Goal: Transaction & Acquisition: Purchase product/service

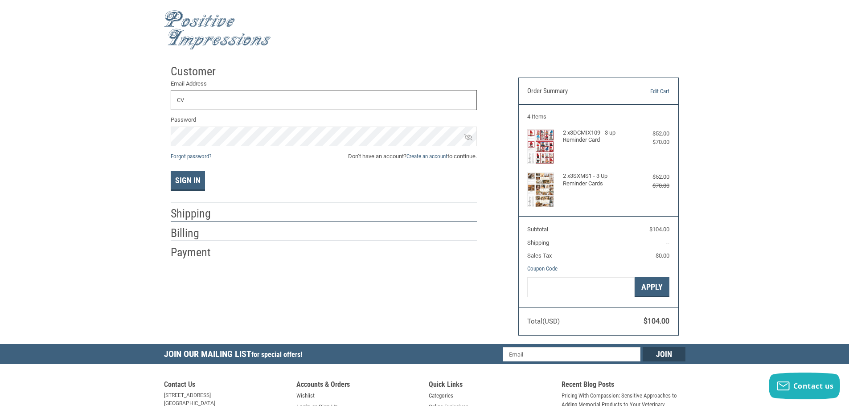
type input "C"
type input "[EMAIL_ADDRESS][DOMAIN_NAME]"
click at [190, 182] on button "Sign In" at bounding box center [188, 181] width 34 height 20
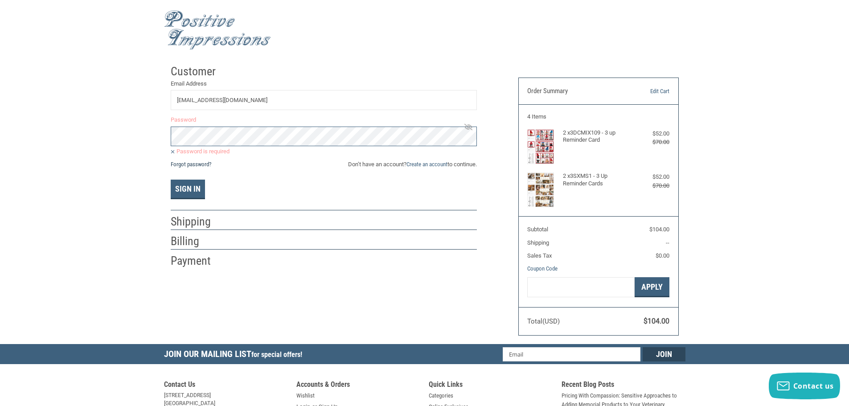
click at [186, 162] on link "Forgot password?" at bounding box center [191, 164] width 41 height 7
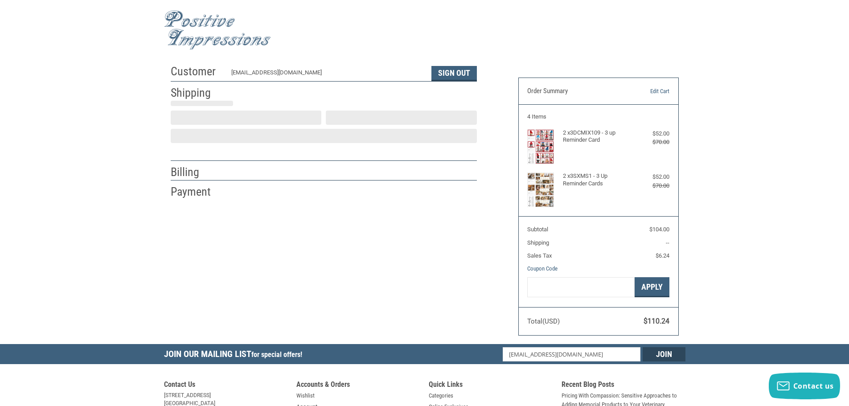
scroll to position [1, 0]
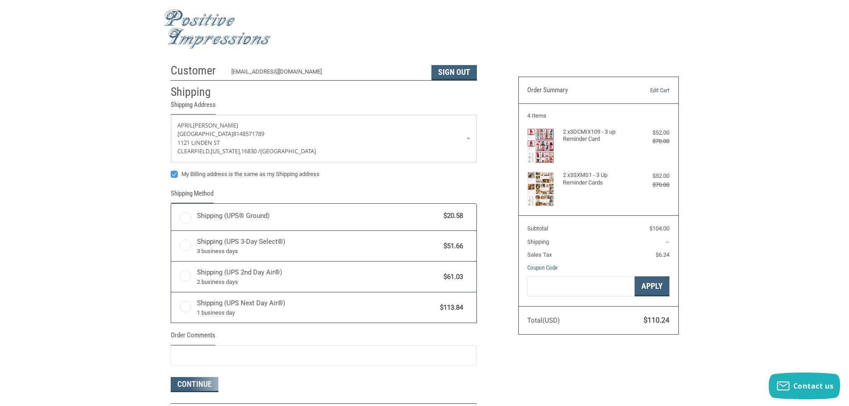
radio input "true"
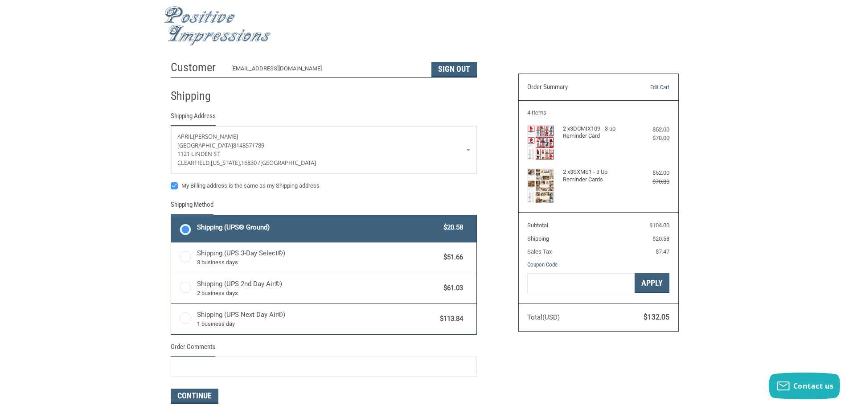
scroll to position [0, 0]
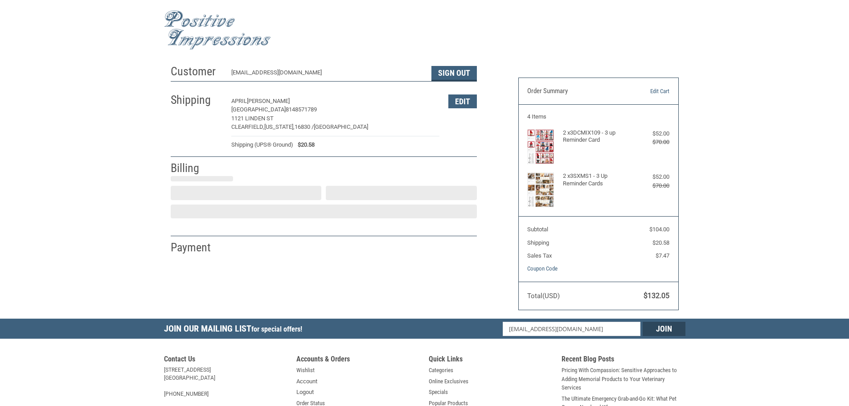
select select "US"
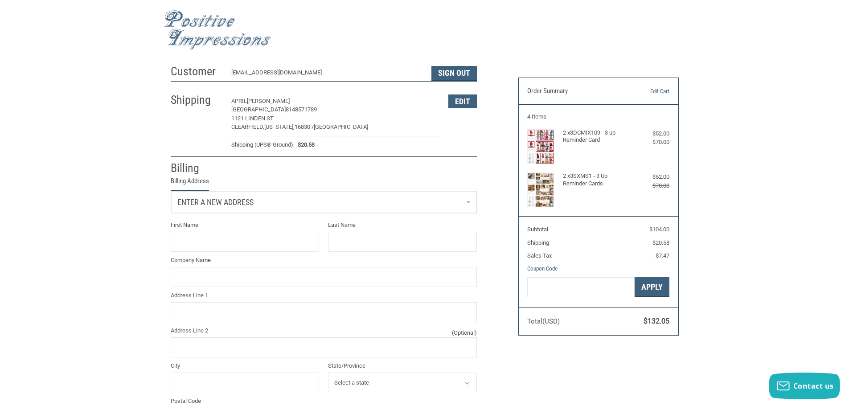
click at [264, 200] on link "Enter a new address" at bounding box center [323, 202] width 305 height 22
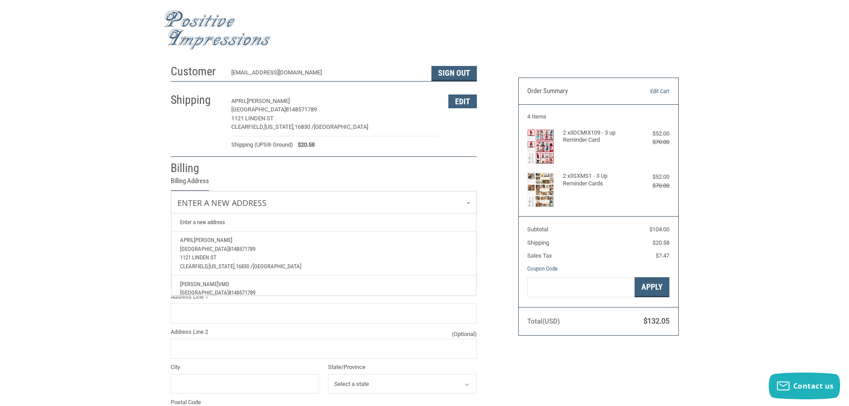
click at [229, 250] on span "CLEARFIELD VETERINARY HOSPITAL" at bounding box center [204, 249] width 49 height 7
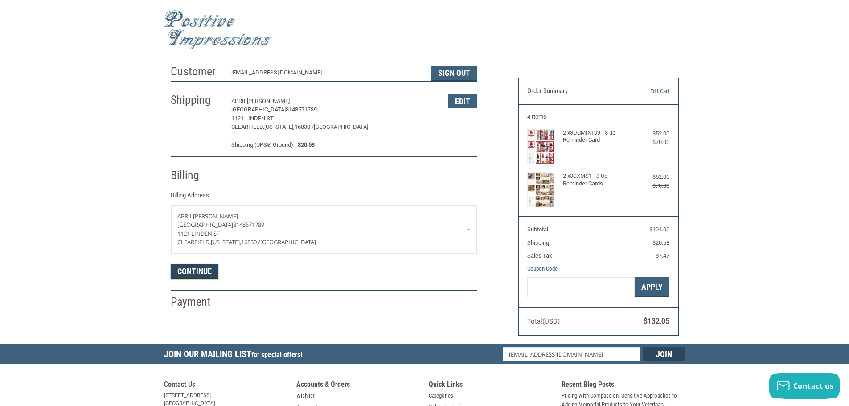
click at [196, 273] on button "Continue" at bounding box center [195, 271] width 48 height 15
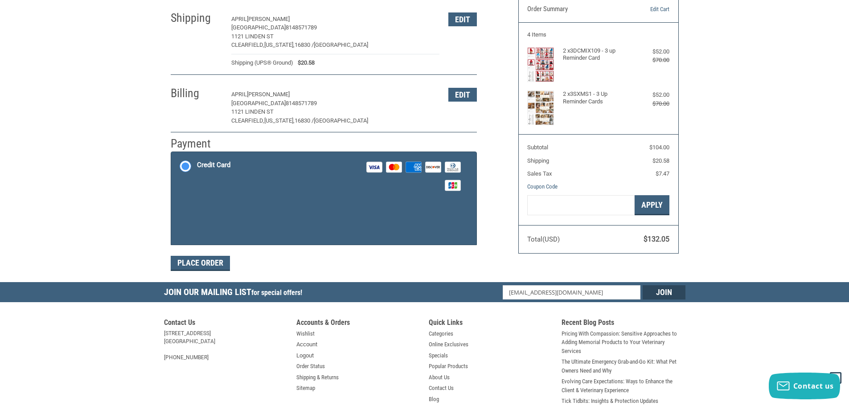
scroll to position [90, 0]
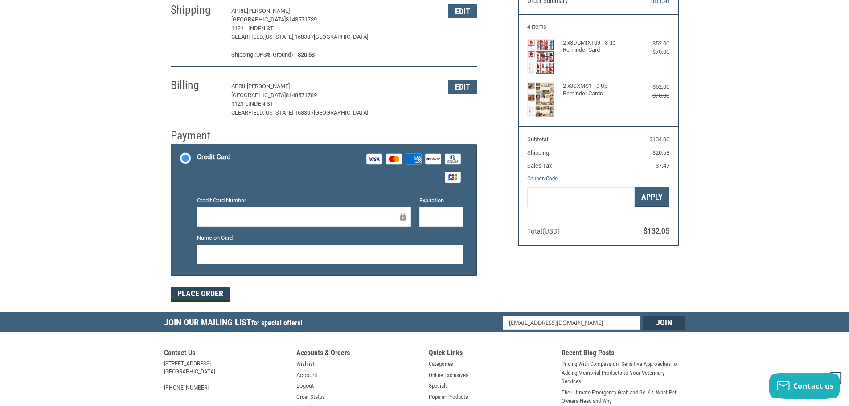
click at [197, 256] on form "Payment Methods Credit Card Credit Card Visa Master Amex Discover Diners Club J…" at bounding box center [324, 223] width 306 height 158
click at [438, 210] on div at bounding box center [442, 217] width 44 height 20
click at [375, 261] on div at bounding box center [330, 255] width 266 height 20
click at [198, 295] on button "Place Order" at bounding box center [200, 294] width 59 height 15
